Goal: Task Accomplishment & Management: Use online tool/utility

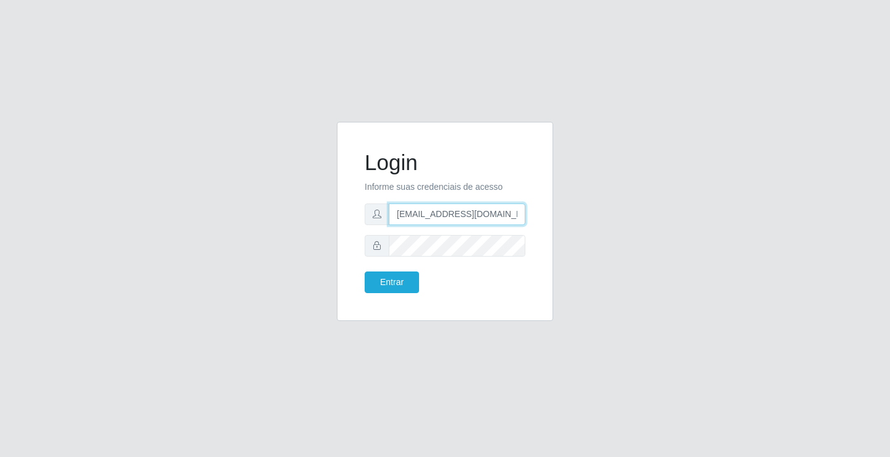
click at [520, 213] on input "[EMAIL_ADDRESS][DOMAIN_NAME]" at bounding box center [457, 214] width 137 height 22
type input "a"
type input "[EMAIL_ADDRESS][DOMAIN_NAME]"
click at [365, 271] on button "Entrar" at bounding box center [392, 282] width 54 height 22
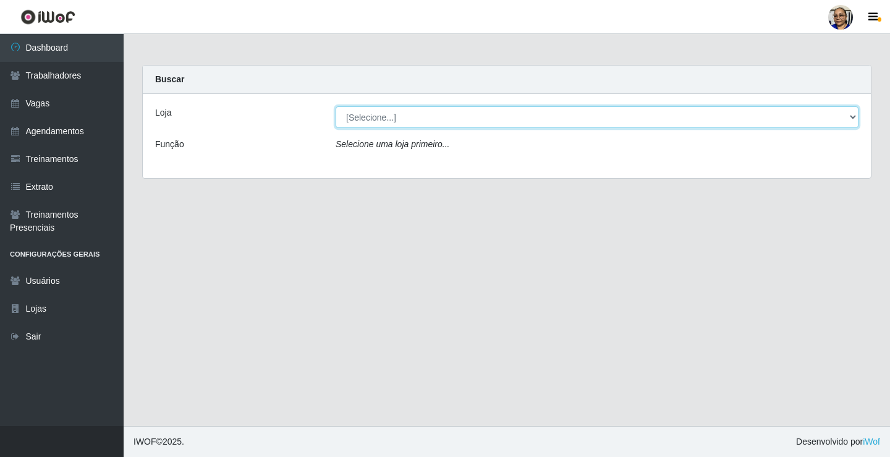
click at [851, 116] on select "[Selecione...] Mercadinho [GEOGRAPHIC_DATA]" at bounding box center [597, 117] width 523 height 22
select select "345"
click at [336, 106] on select "[Selecione...] Mercadinho [GEOGRAPHIC_DATA]" at bounding box center [597, 117] width 523 height 22
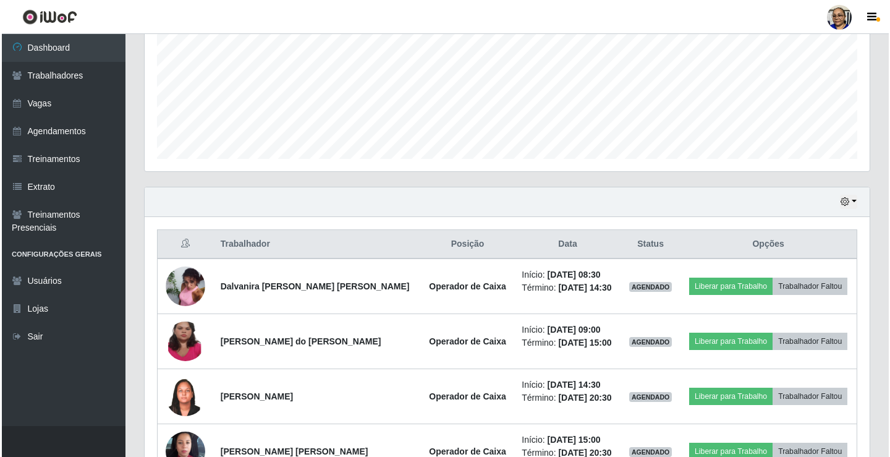
scroll to position [364, 0]
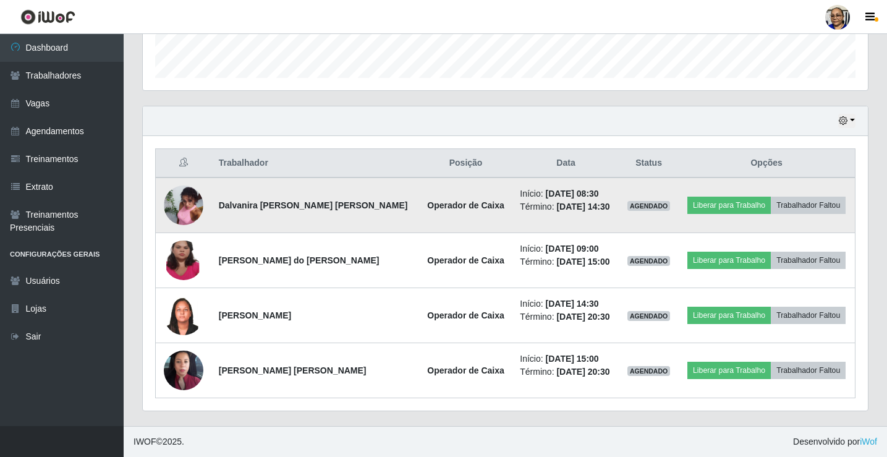
click at [182, 205] on img at bounding box center [184, 205] width 40 height 53
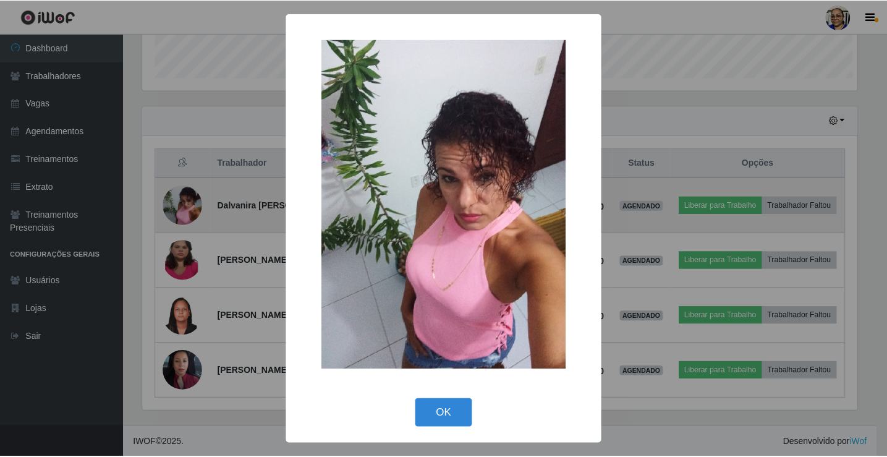
scroll to position [256, 717]
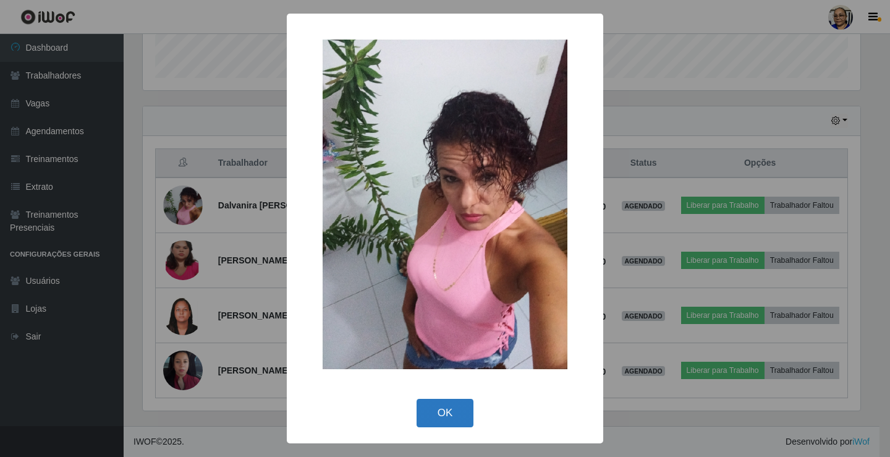
click at [452, 417] on button "OK" at bounding box center [444, 413] width 57 height 29
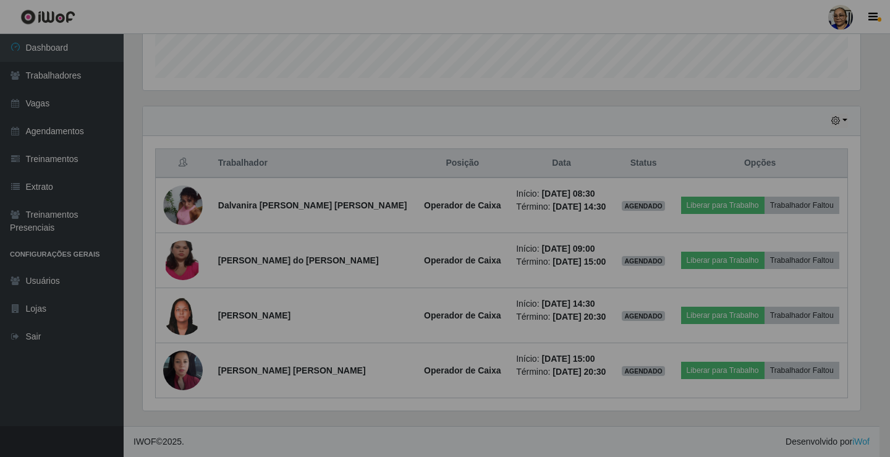
scroll to position [256, 725]
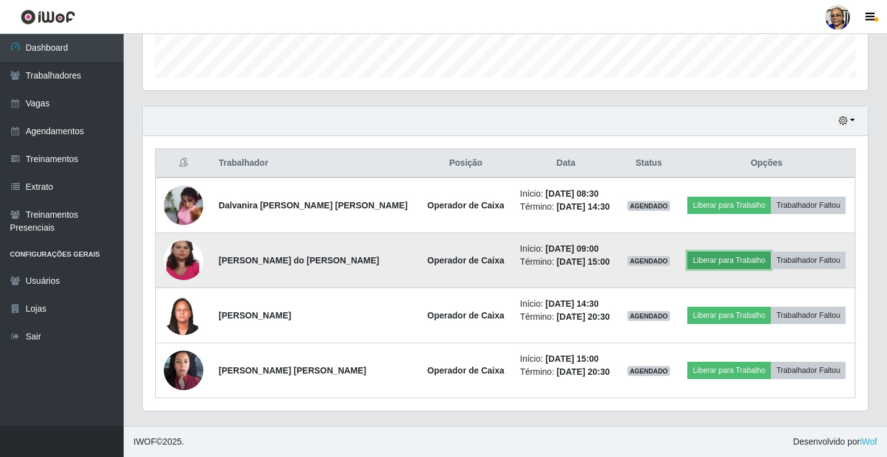
click at [725, 257] on button "Liberar para Trabalho" at bounding box center [728, 259] width 83 height 17
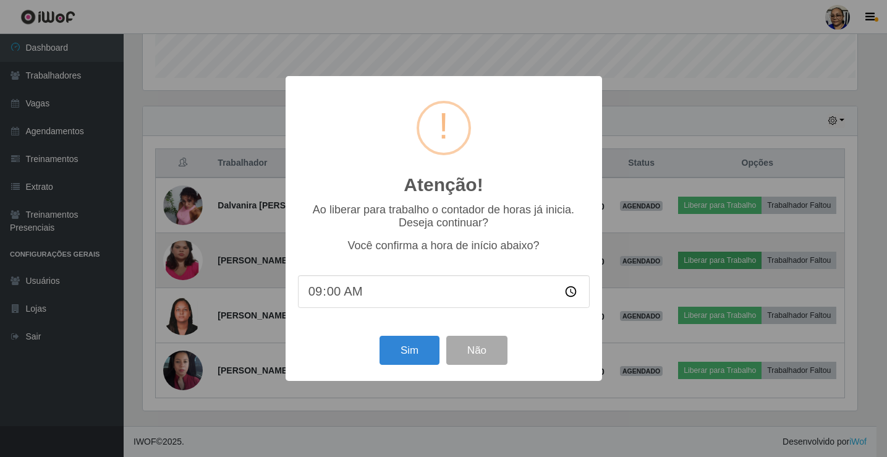
scroll to position [256, 717]
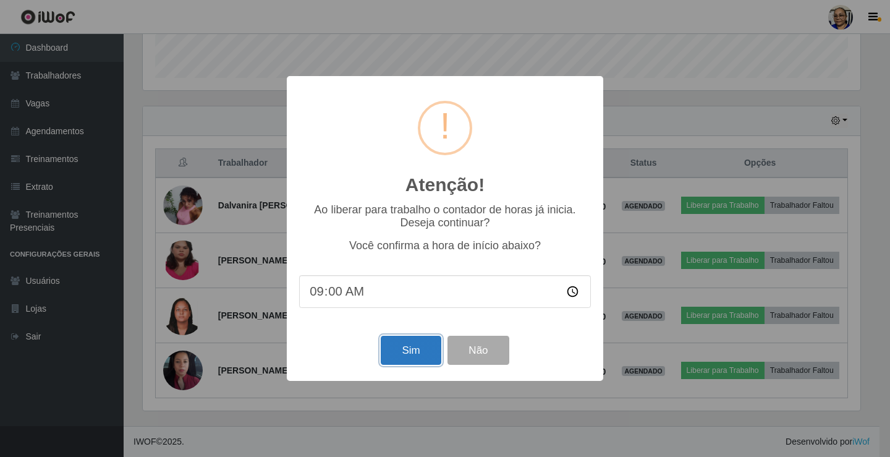
click at [411, 347] on button "Sim" at bounding box center [411, 350] width 60 height 29
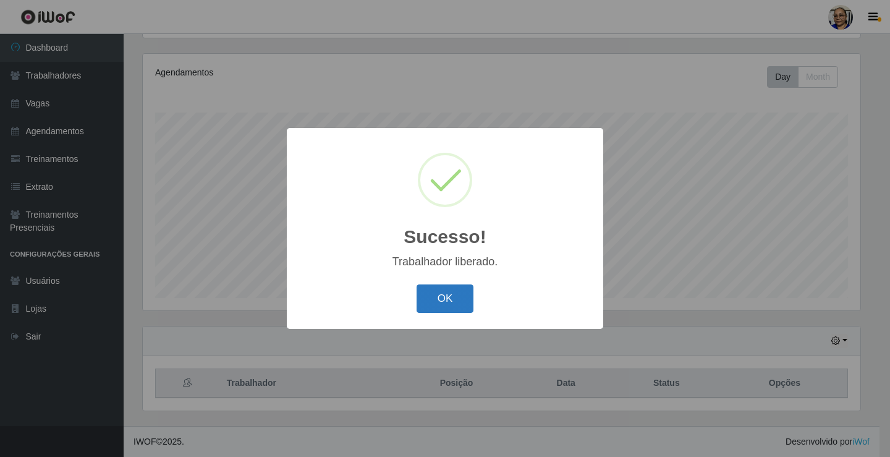
click at [447, 292] on button "OK" at bounding box center [444, 298] width 57 height 29
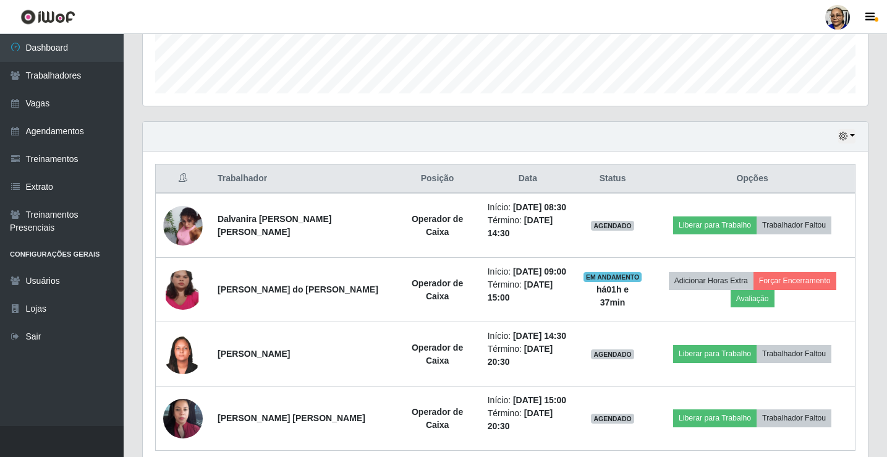
scroll to position [391, 0]
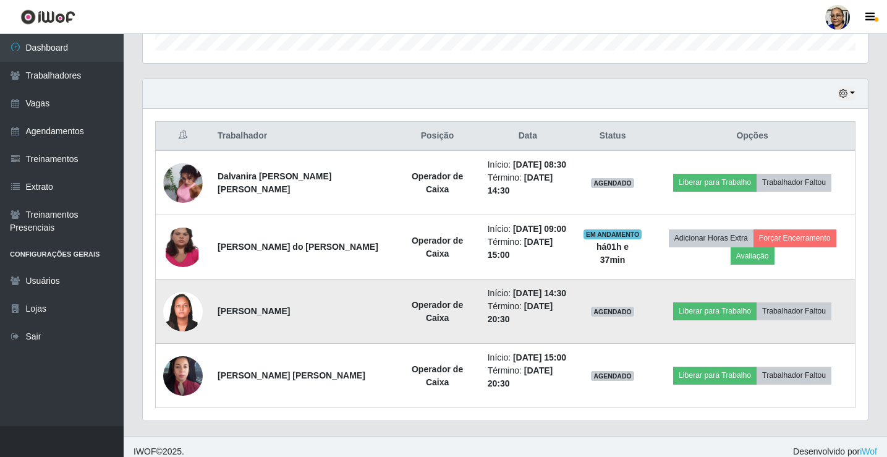
click at [192, 313] on img at bounding box center [183, 311] width 40 height 66
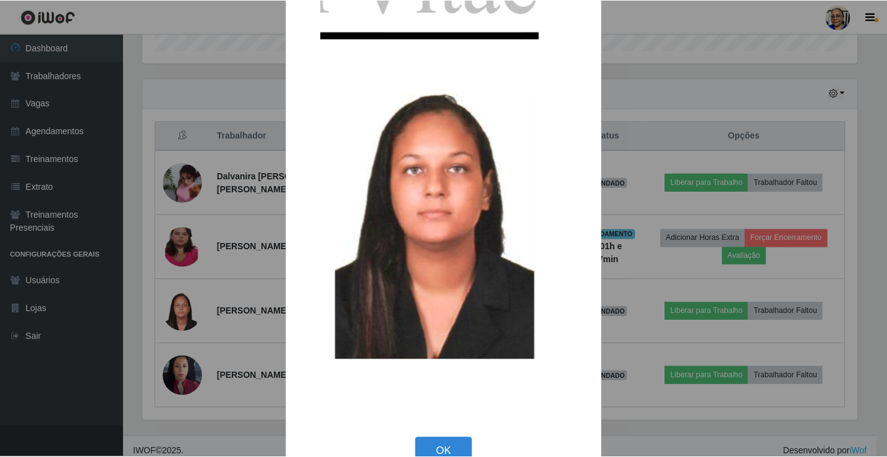
scroll to position [64, 0]
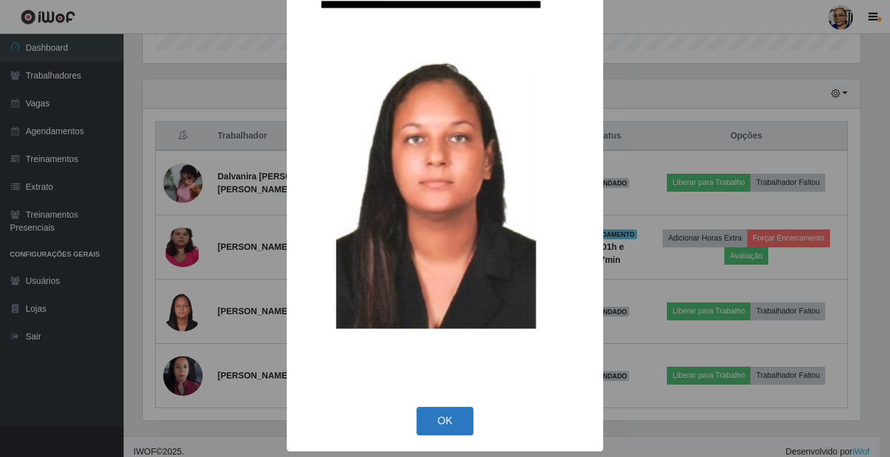
click at [441, 423] on button "OK" at bounding box center [444, 421] width 57 height 29
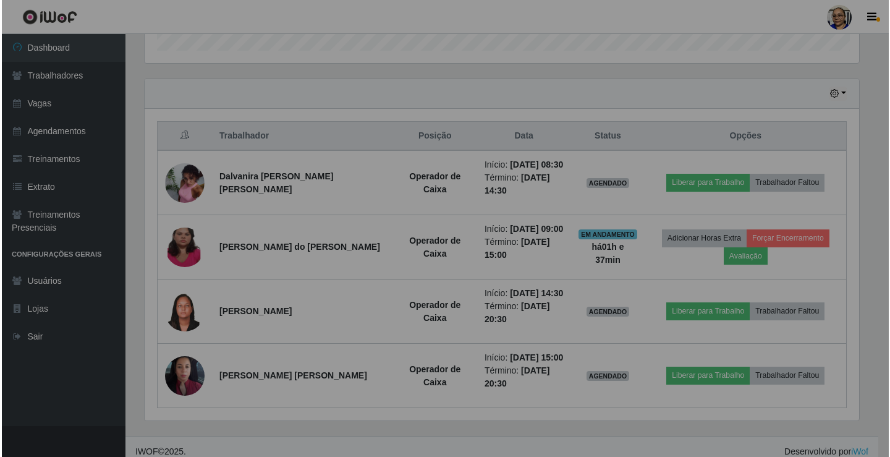
scroll to position [256, 725]
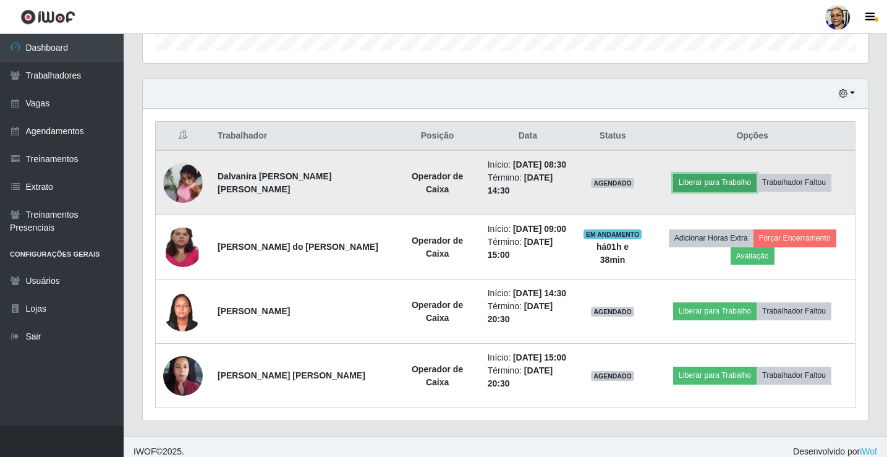
click at [712, 185] on button "Liberar para Trabalho" at bounding box center [714, 182] width 83 height 17
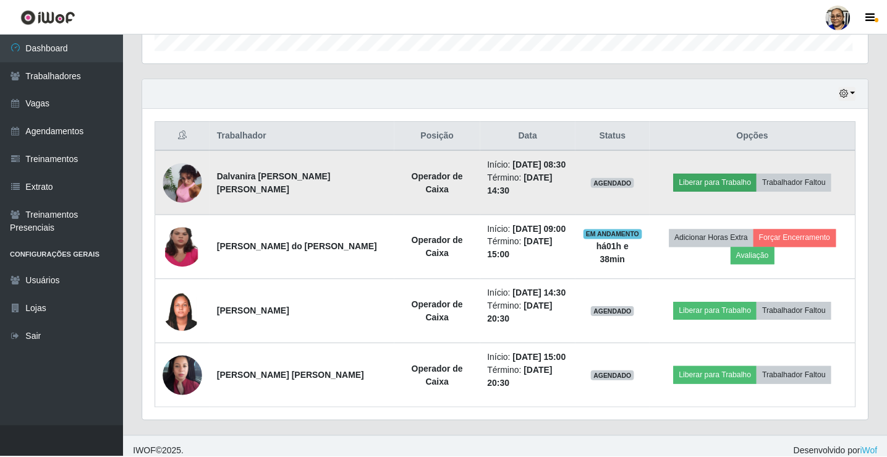
scroll to position [256, 717]
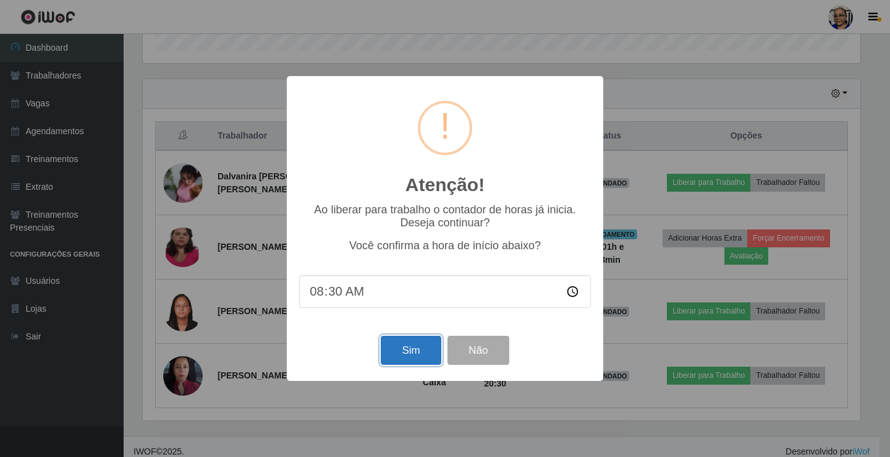
click at [426, 361] on button "Sim" at bounding box center [411, 350] width 60 height 29
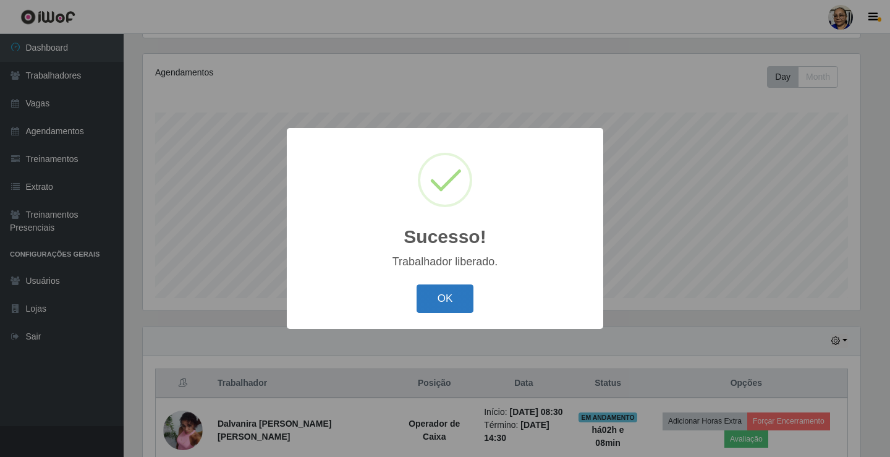
click at [439, 294] on button "OK" at bounding box center [444, 298] width 57 height 29
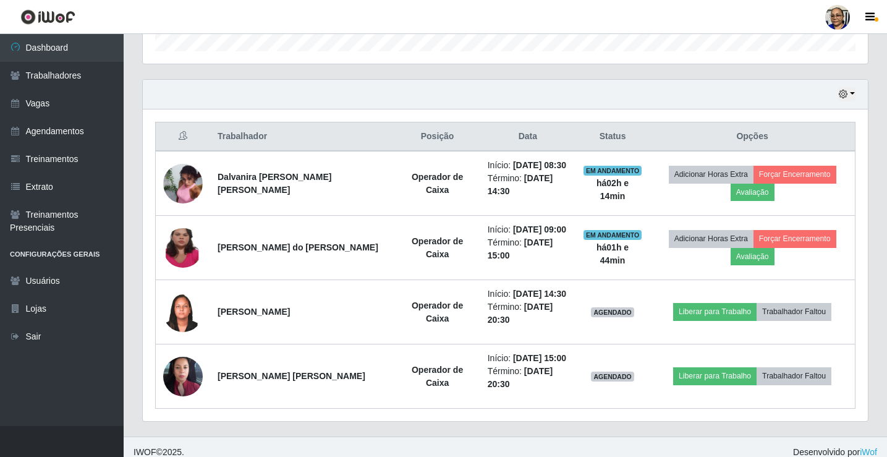
scroll to position [391, 0]
click at [852, 94] on button "button" at bounding box center [846, 94] width 17 height 14
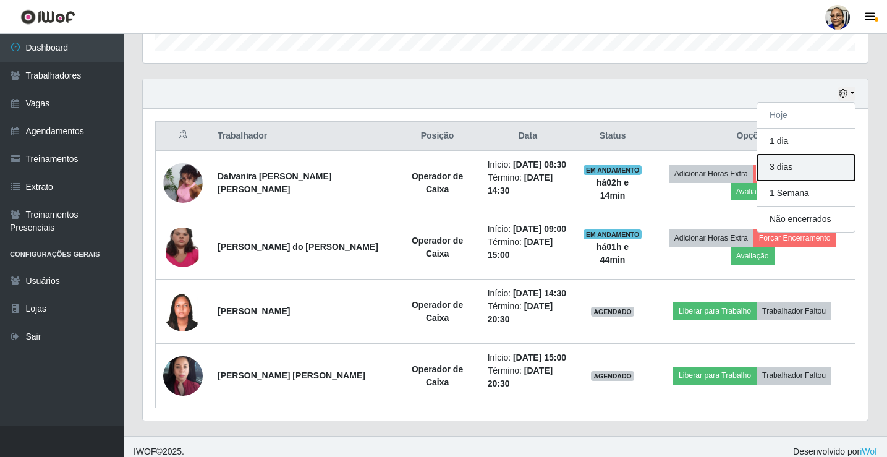
click at [832, 163] on button "3 dias" at bounding box center [806, 167] width 98 height 26
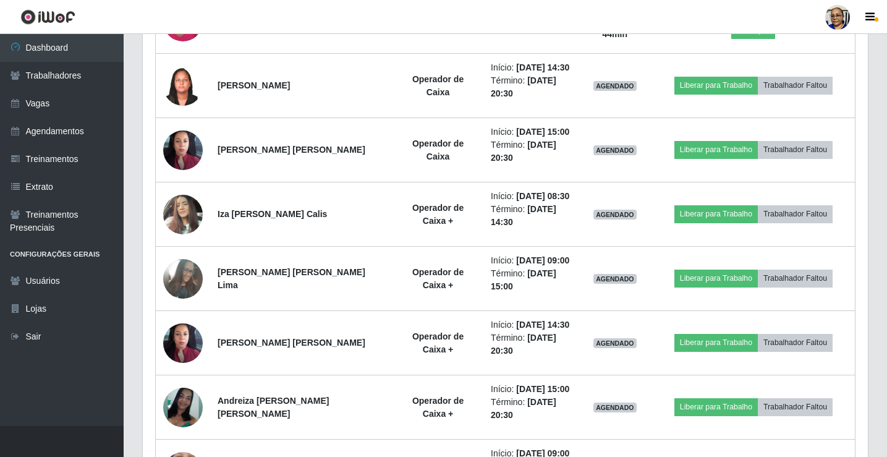
scroll to position [638, 0]
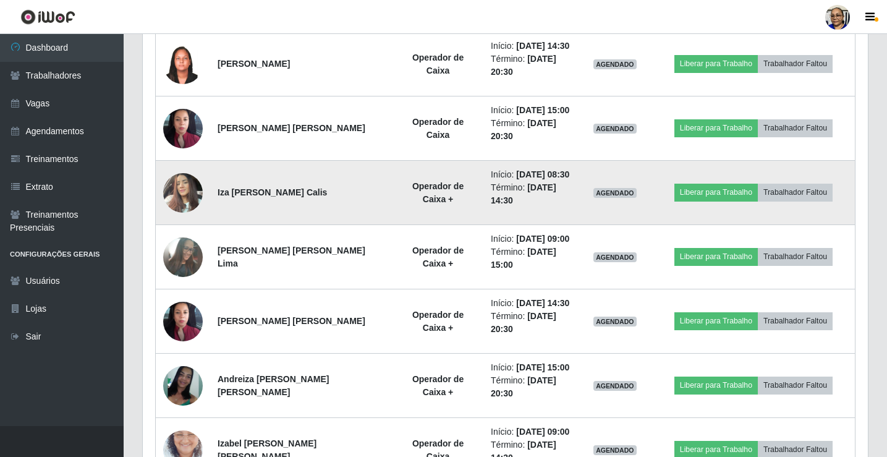
click at [180, 191] on img at bounding box center [183, 192] width 40 height 53
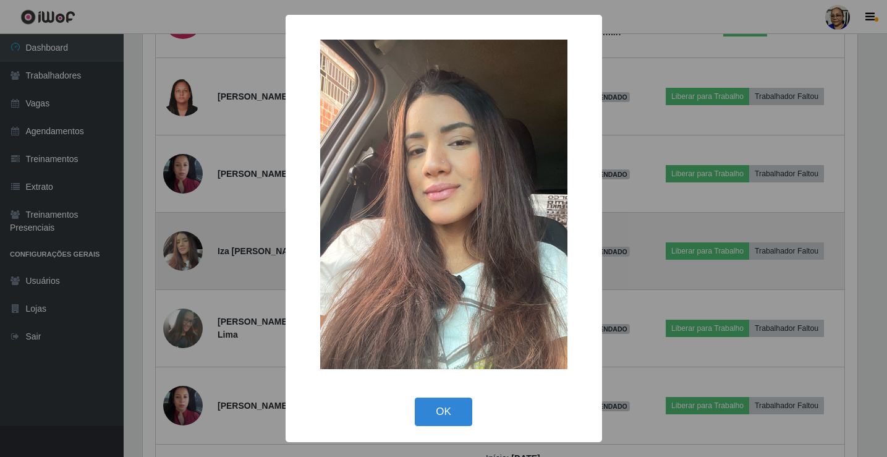
scroll to position [256, 717]
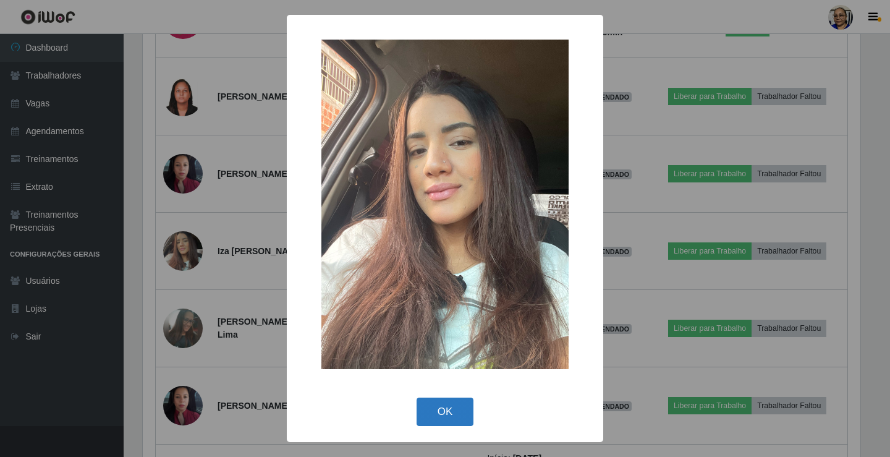
click at [445, 405] on button "OK" at bounding box center [444, 411] width 57 height 29
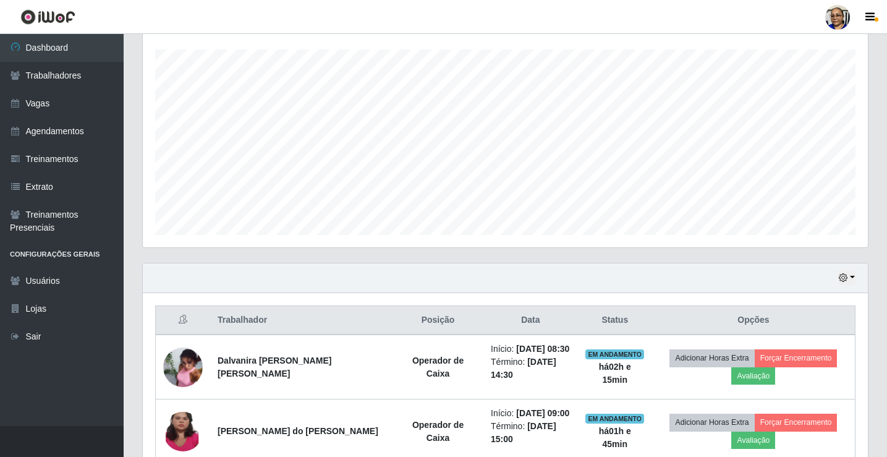
scroll to position [206, 0]
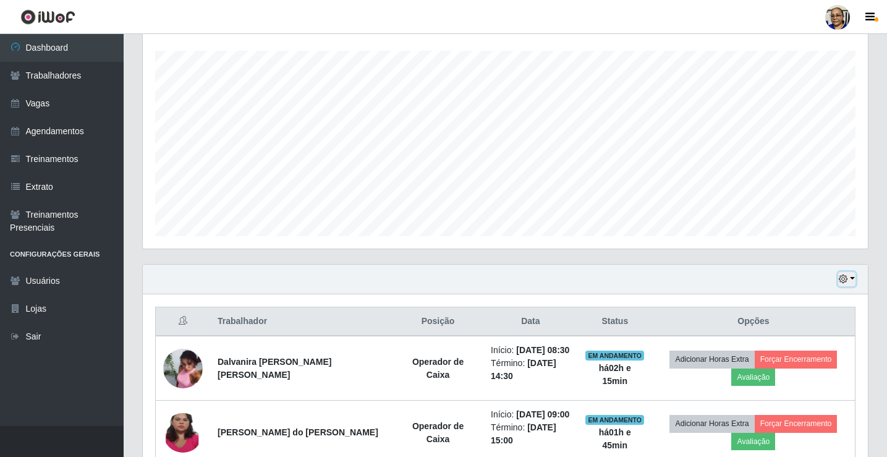
click at [853, 279] on button "button" at bounding box center [846, 279] width 17 height 14
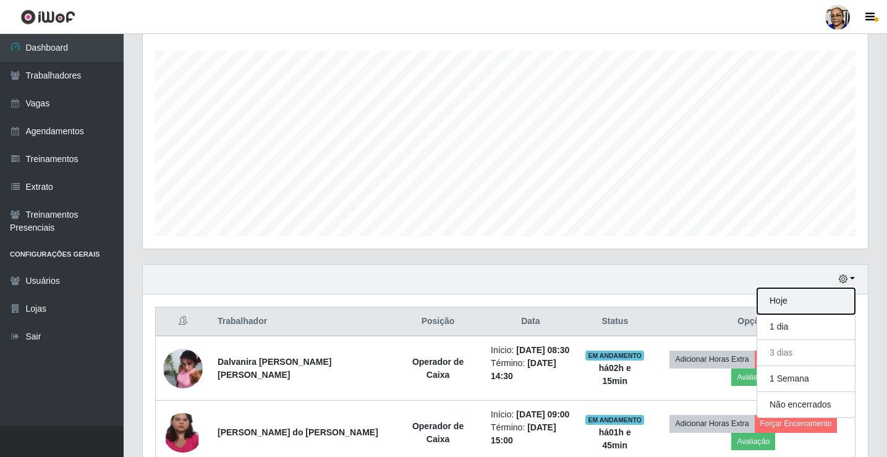
click at [811, 301] on button "Hoje" at bounding box center [806, 301] width 98 height 26
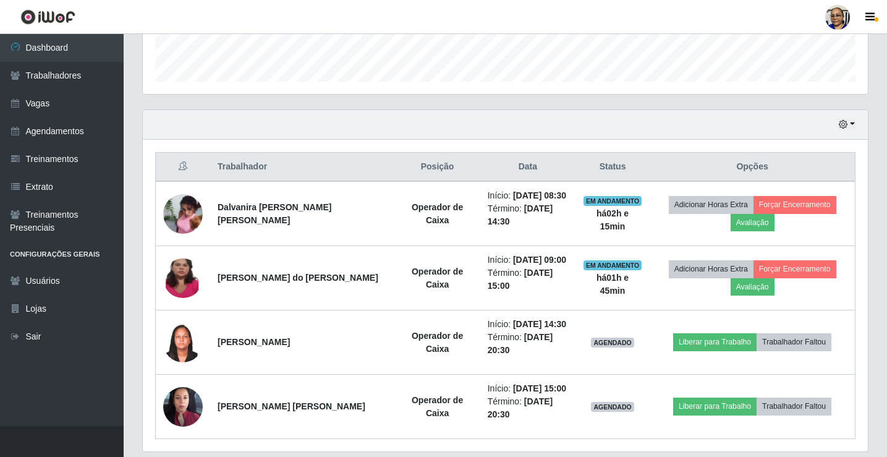
scroll to position [391, 0]
